Goal: Navigation & Orientation: Find specific page/section

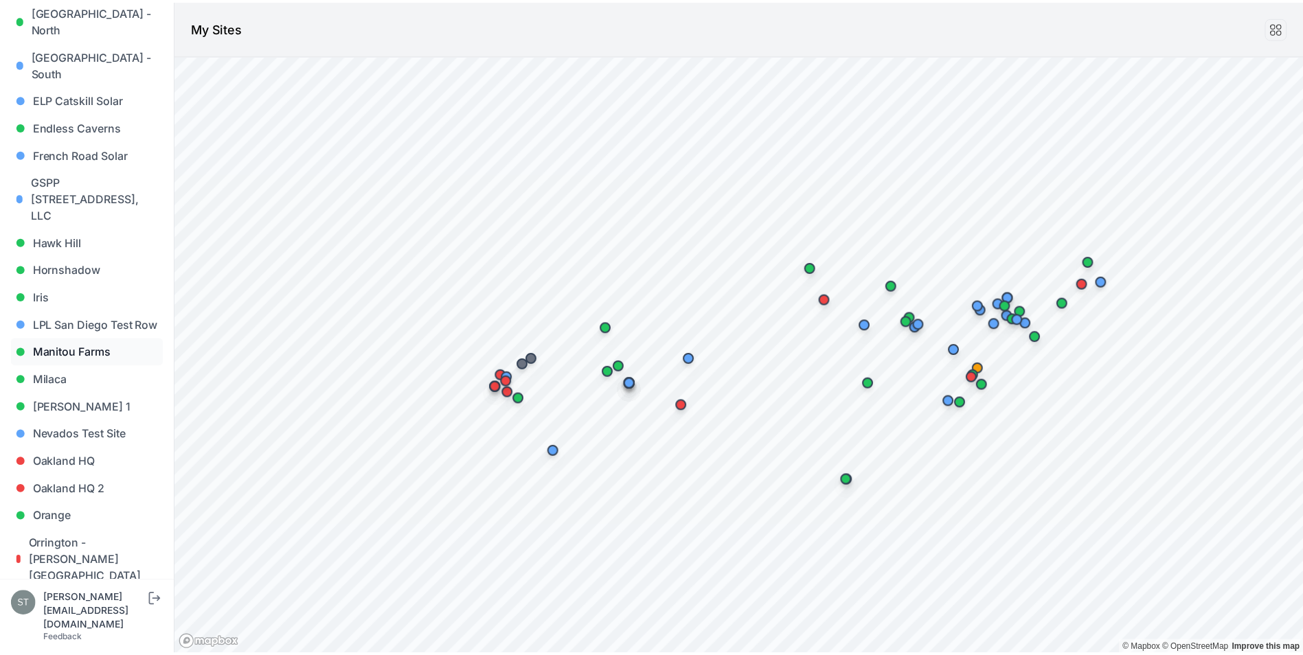
scroll to position [618, 0]
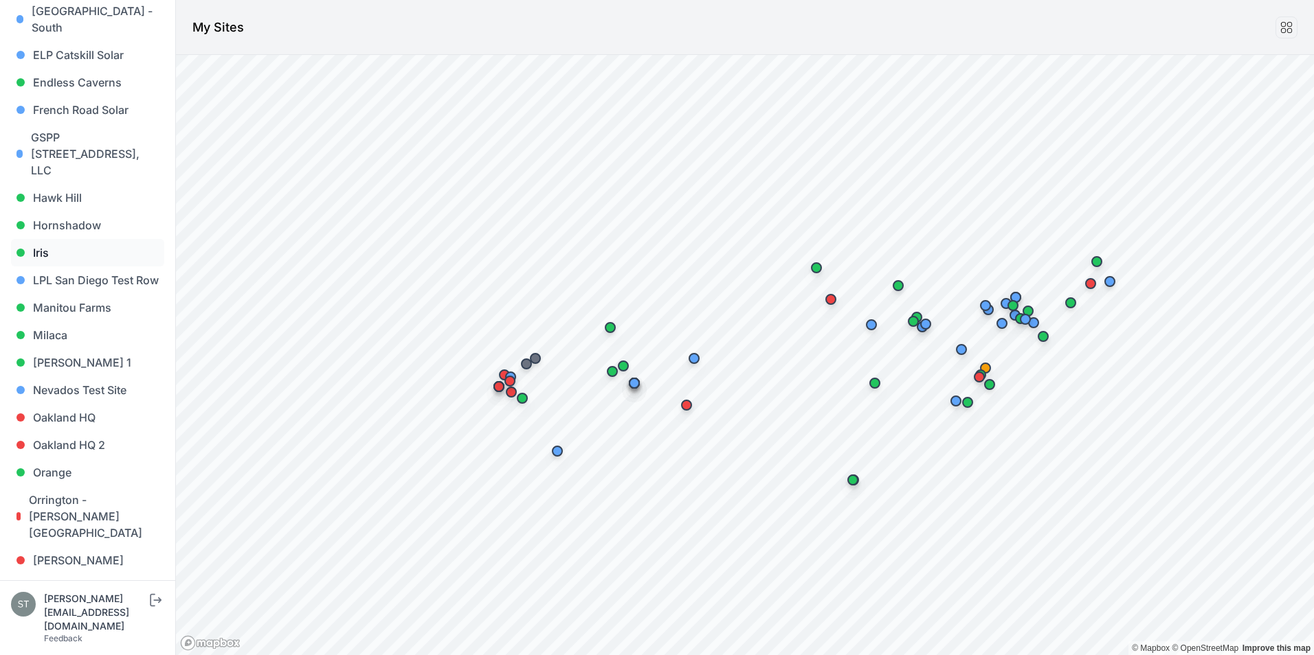
click at [32, 239] on link "Iris" at bounding box center [87, 252] width 153 height 27
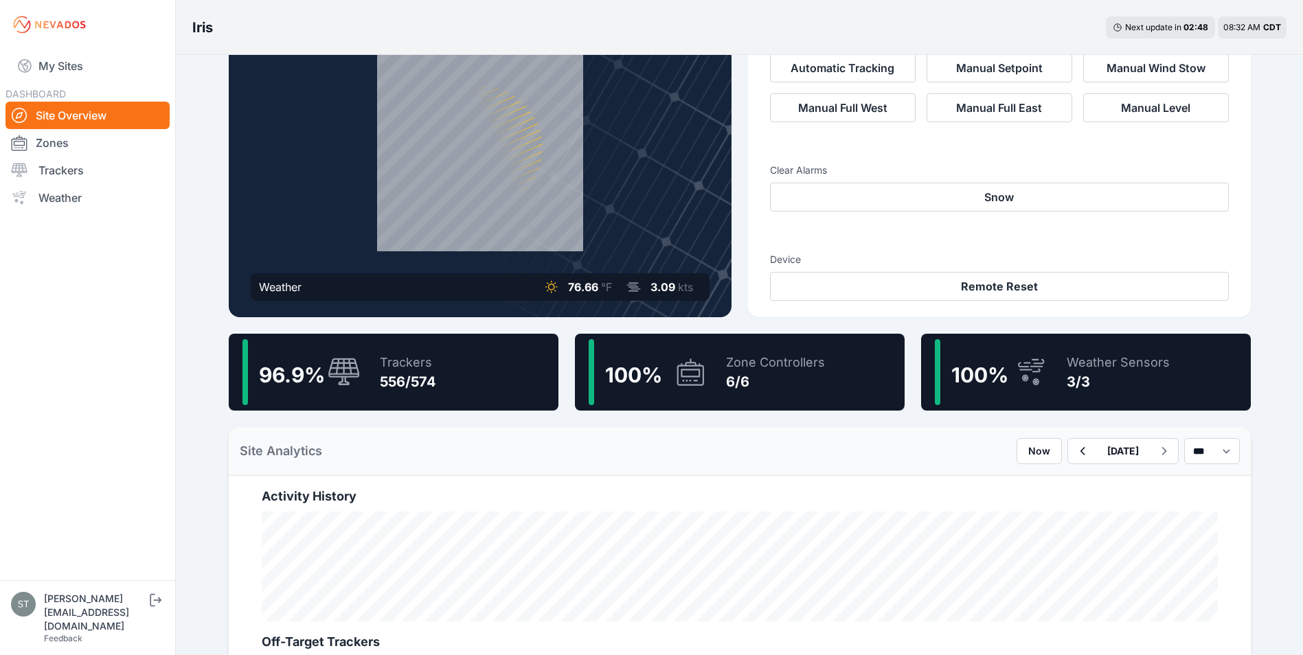
scroll to position [69, 0]
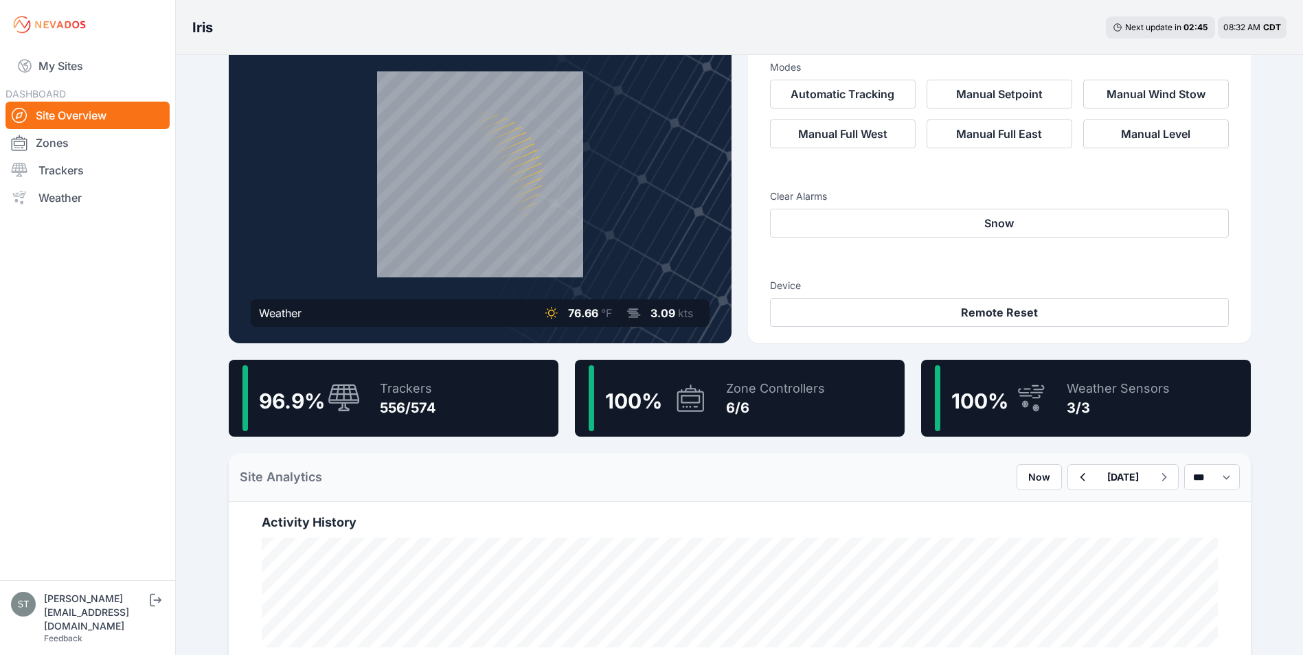
click at [342, 387] on icon at bounding box center [344, 399] width 33 height 30
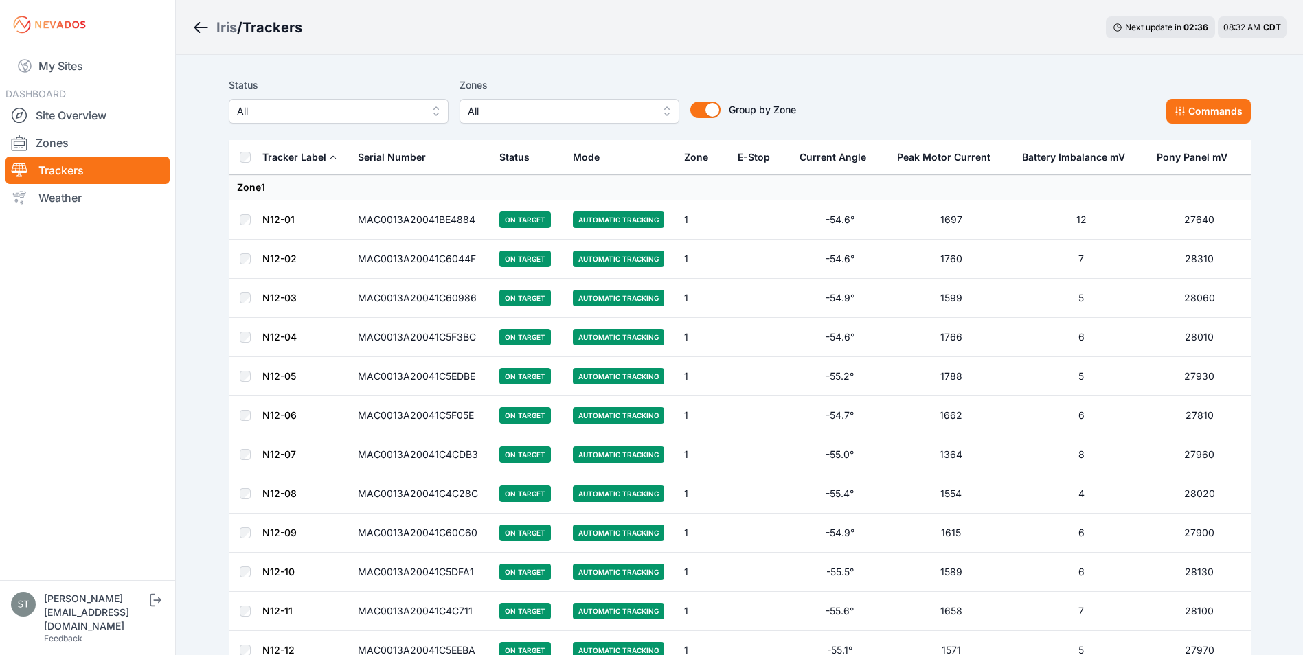
click at [281, 218] on link "N12-01" at bounding box center [278, 220] width 32 height 12
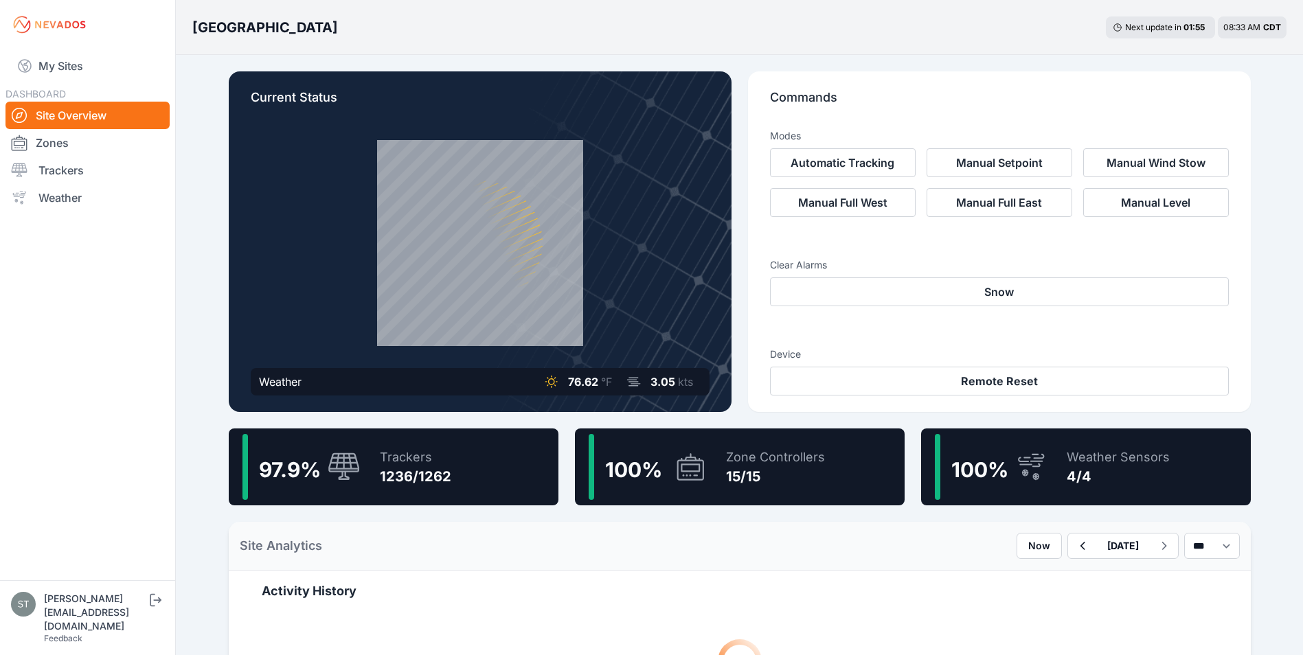
click at [150, 315] on nav "My Sites DASHBOARD Site Overview Zones Trackers Weather" at bounding box center [87, 309] width 175 height 520
